Goal: Navigation & Orientation: Find specific page/section

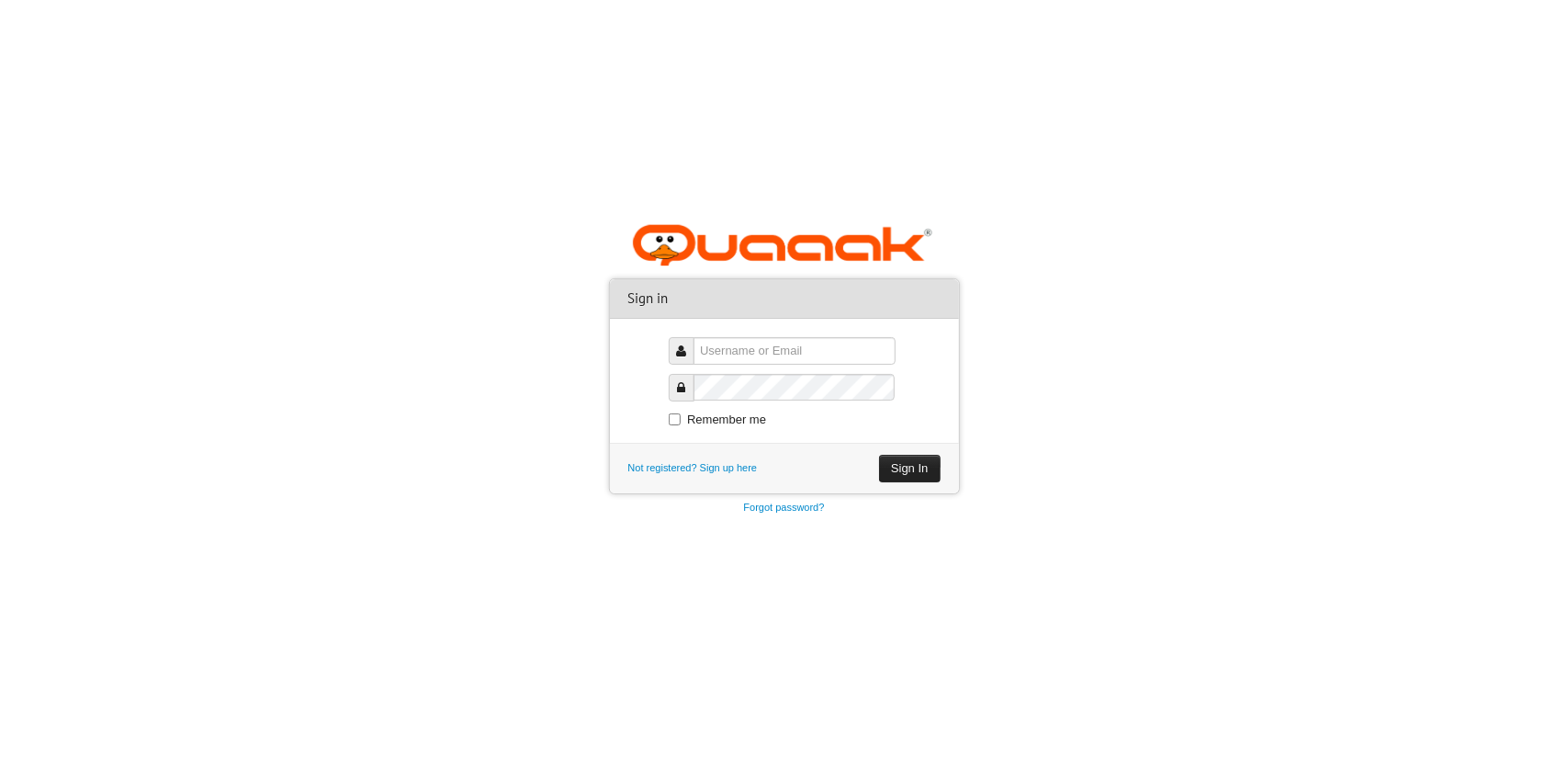
type input "pavithran03"
click at [924, 464] on button "Sign In" at bounding box center [909, 468] width 61 height 27
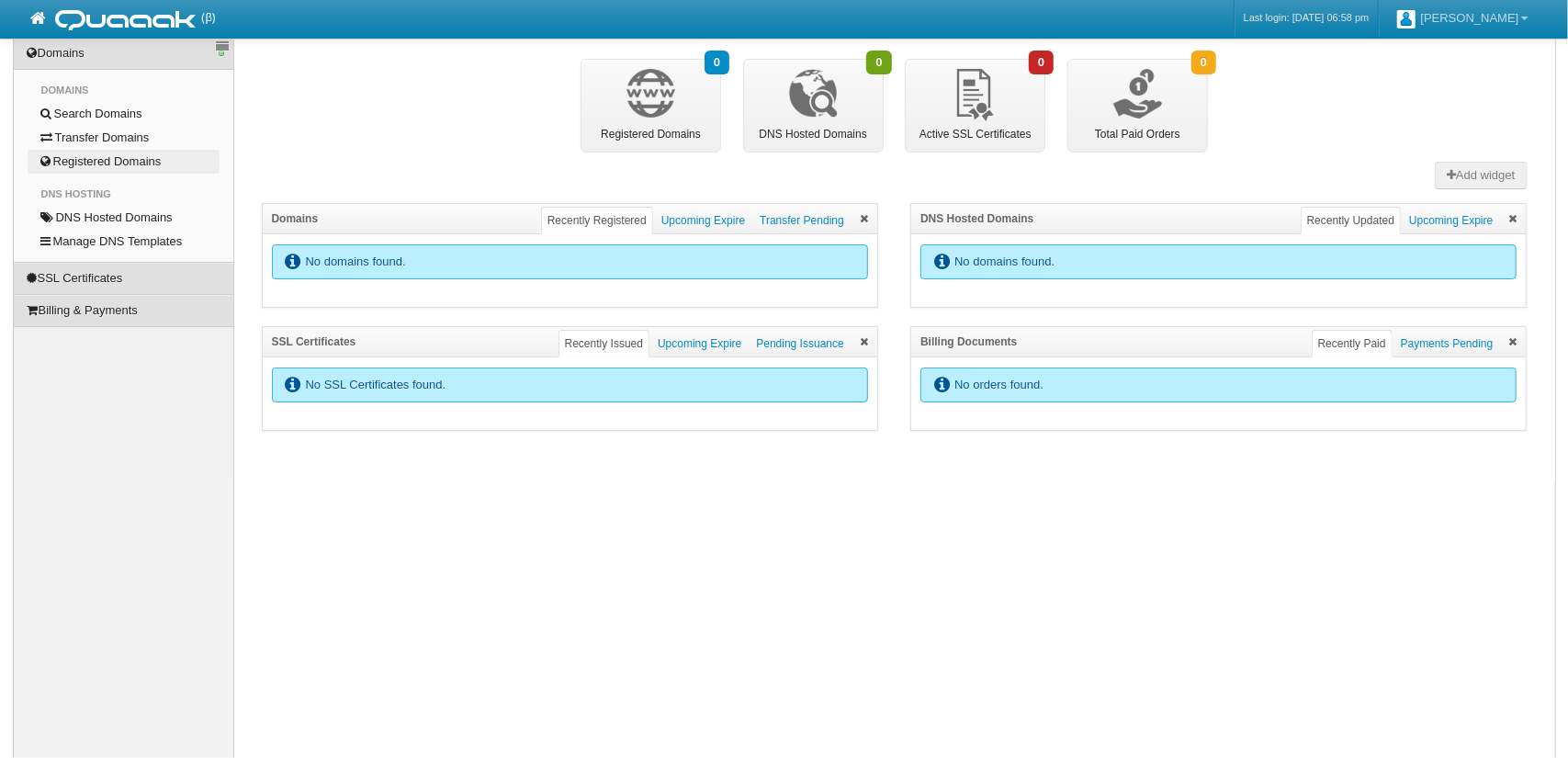
click at [154, 162] on link "Registered Domains" at bounding box center [123, 161] width 192 height 23
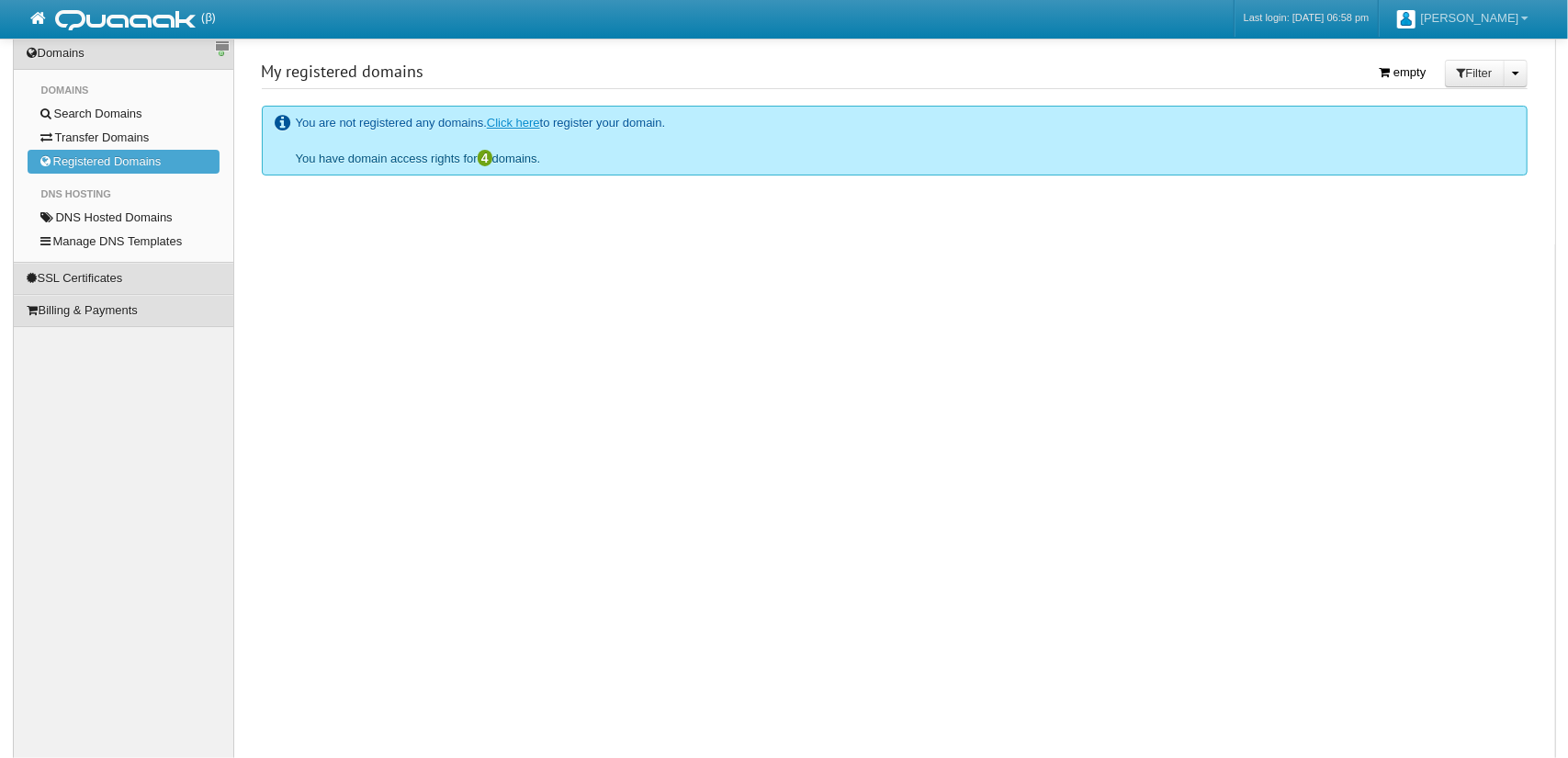
click at [360, 159] on link "You have domain access rights for 4 domains." at bounding box center [418, 158] width 245 height 14
